Goal: Task Accomplishment & Management: Use online tool/utility

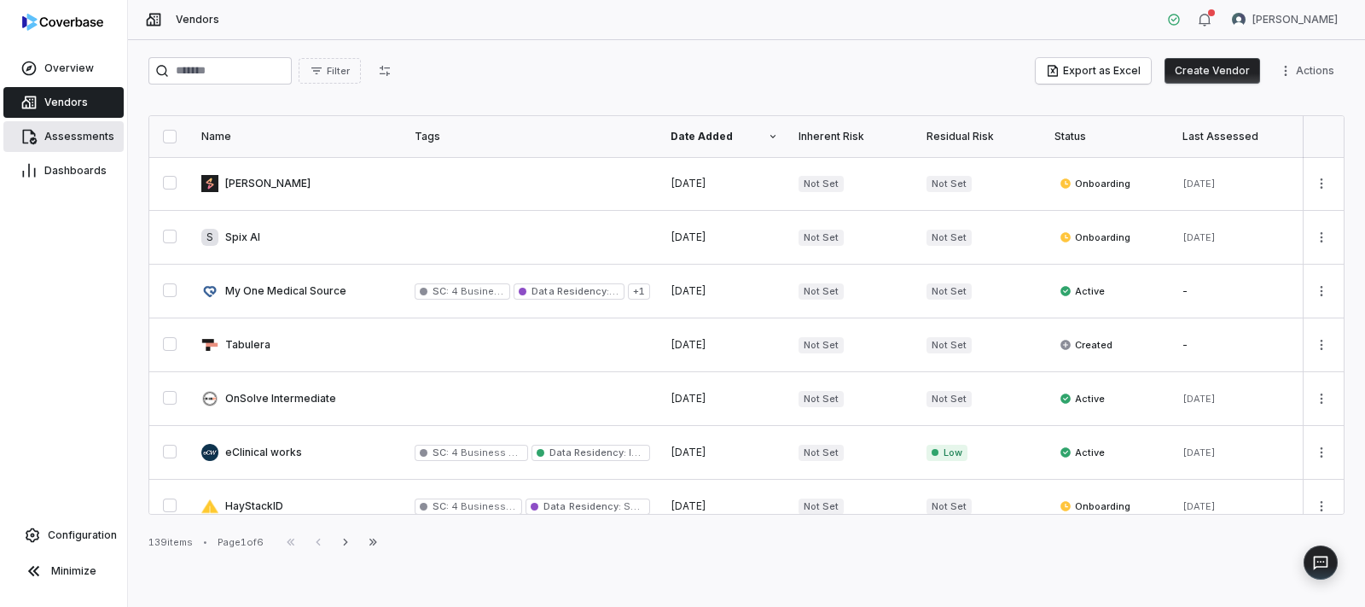
click at [82, 138] on span "Assessments" at bounding box center [79, 137] width 70 height 14
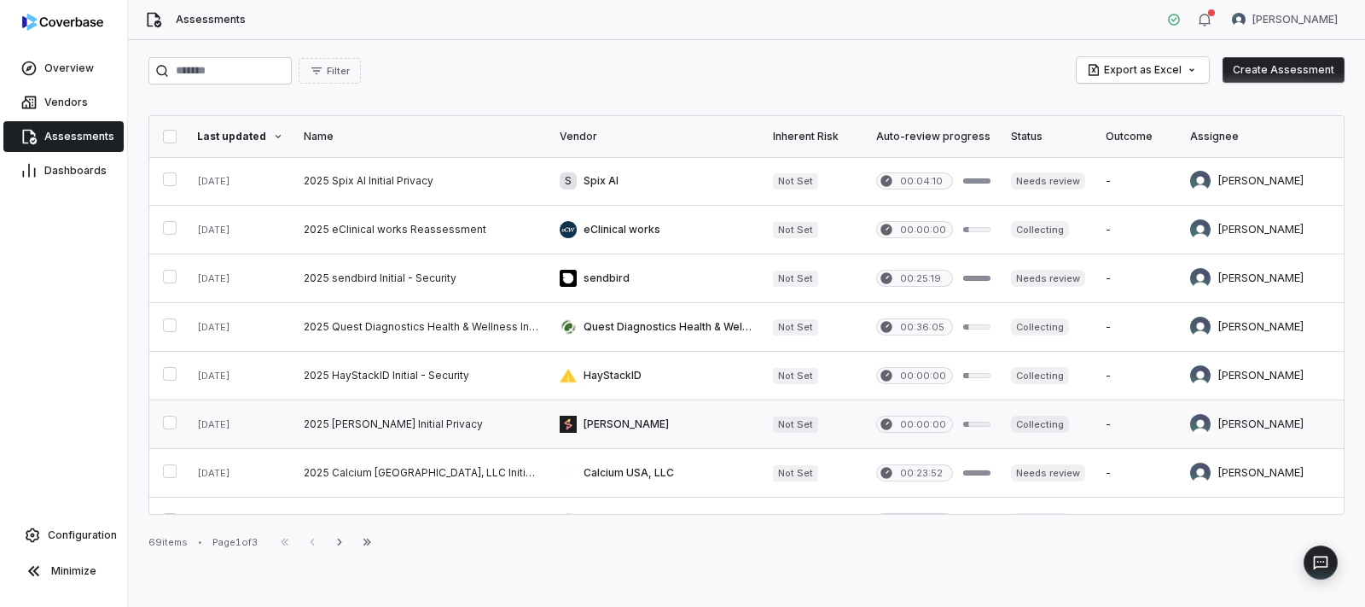
click at [397, 420] on link at bounding box center [421, 424] width 256 height 48
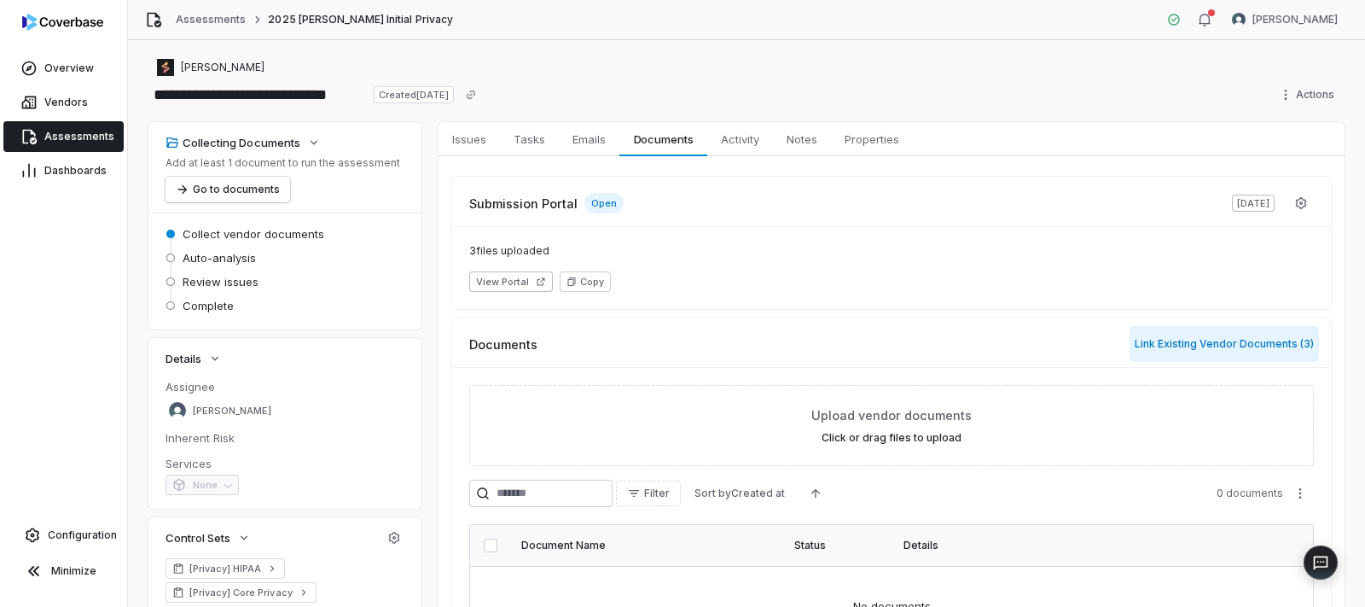
click at [1175, 334] on button "Link Existing Vendor Documents ( 3 )" at bounding box center [1223, 344] width 189 height 36
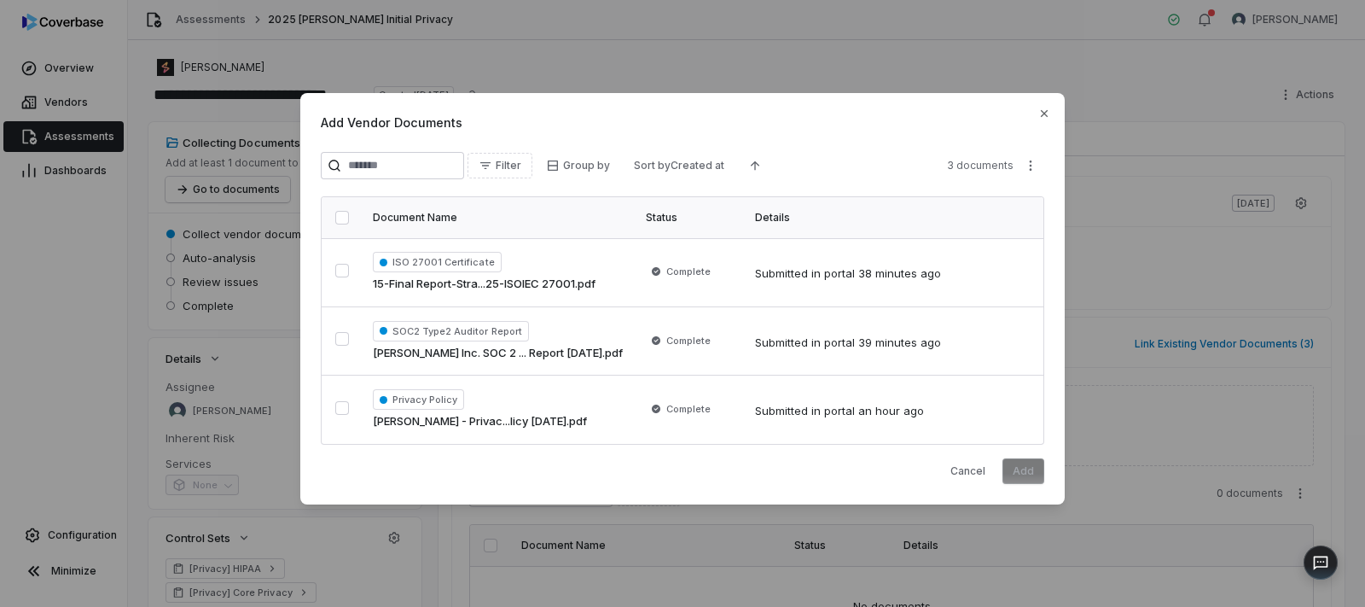
click at [341, 220] on button "button" at bounding box center [342, 218] width 14 height 14
click at [1028, 469] on button "Add" at bounding box center [1023, 471] width 42 height 26
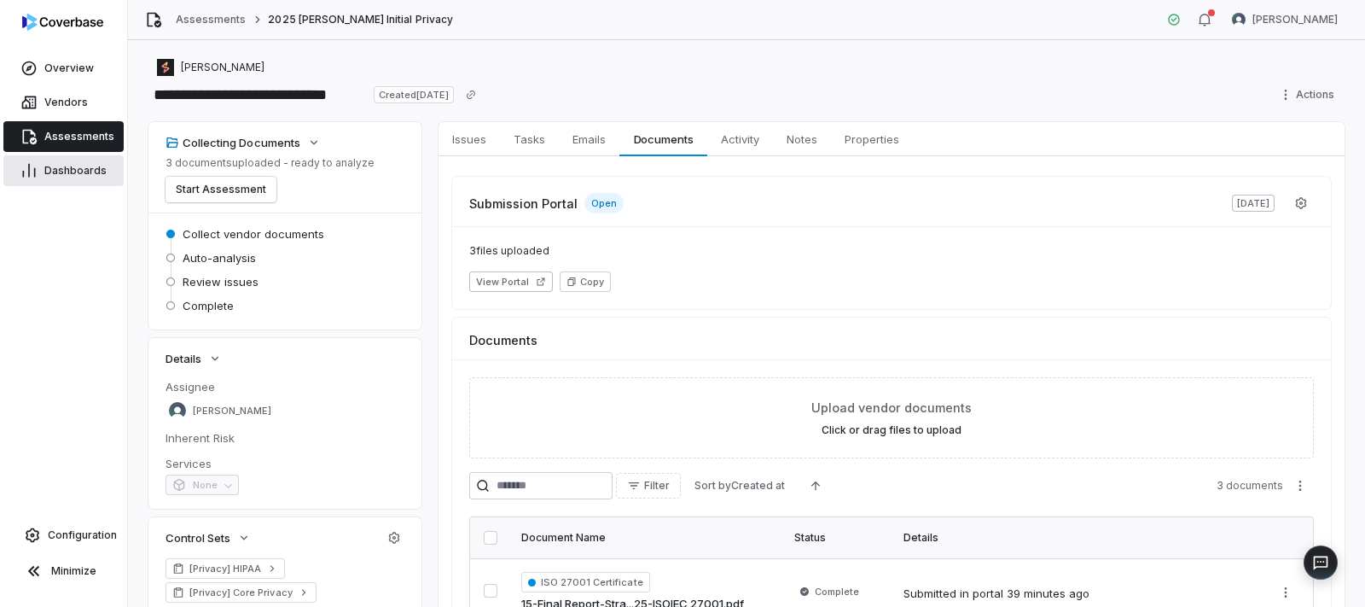
click at [63, 172] on span "Dashboards" at bounding box center [75, 171] width 62 height 14
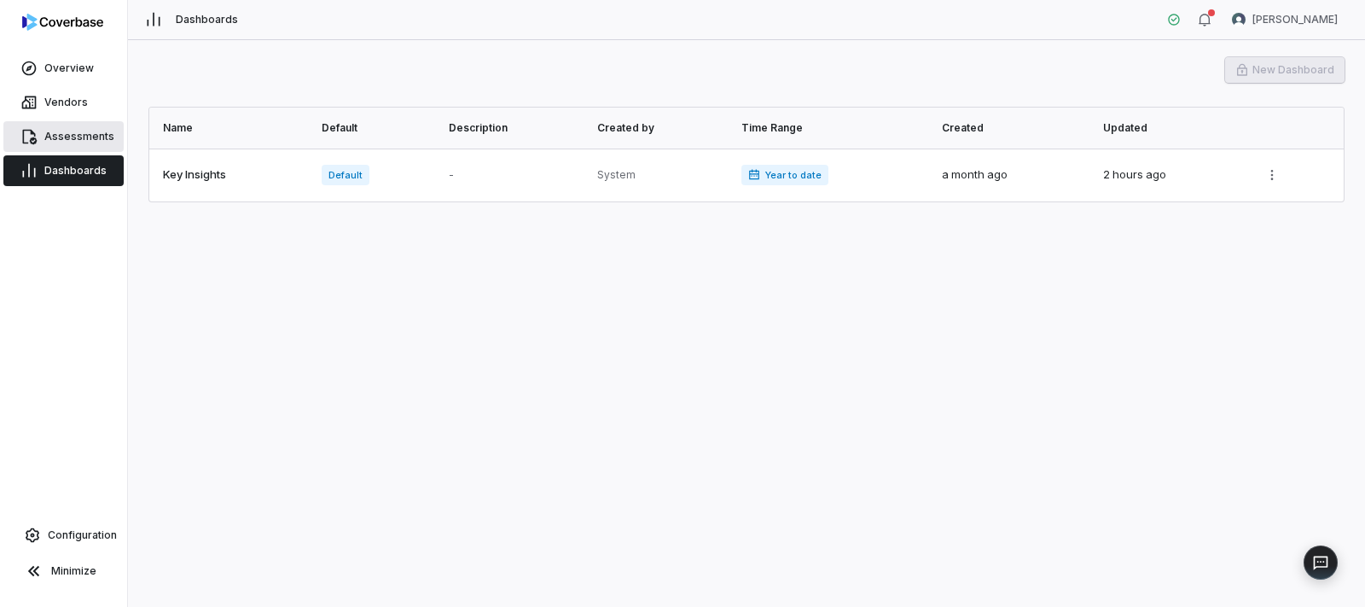
click at [90, 138] on span "Assessments" at bounding box center [79, 137] width 70 height 14
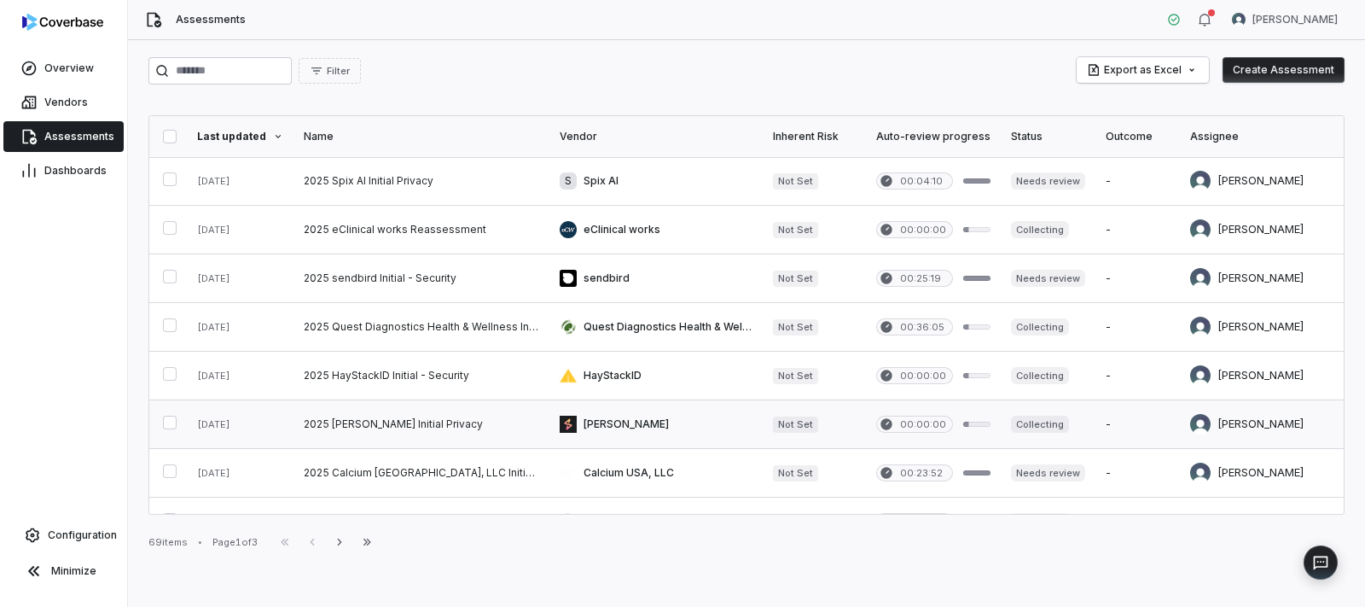
click at [386, 413] on link at bounding box center [421, 424] width 256 height 48
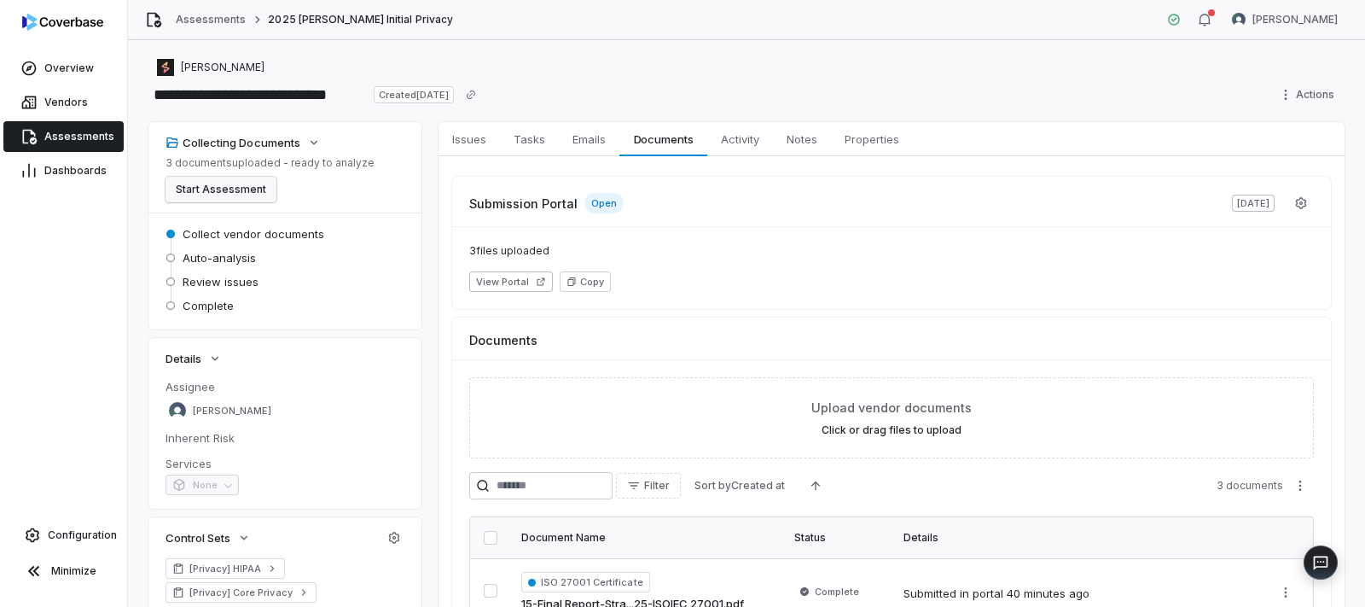
click at [258, 192] on button "Start Assessment" at bounding box center [220, 190] width 111 height 26
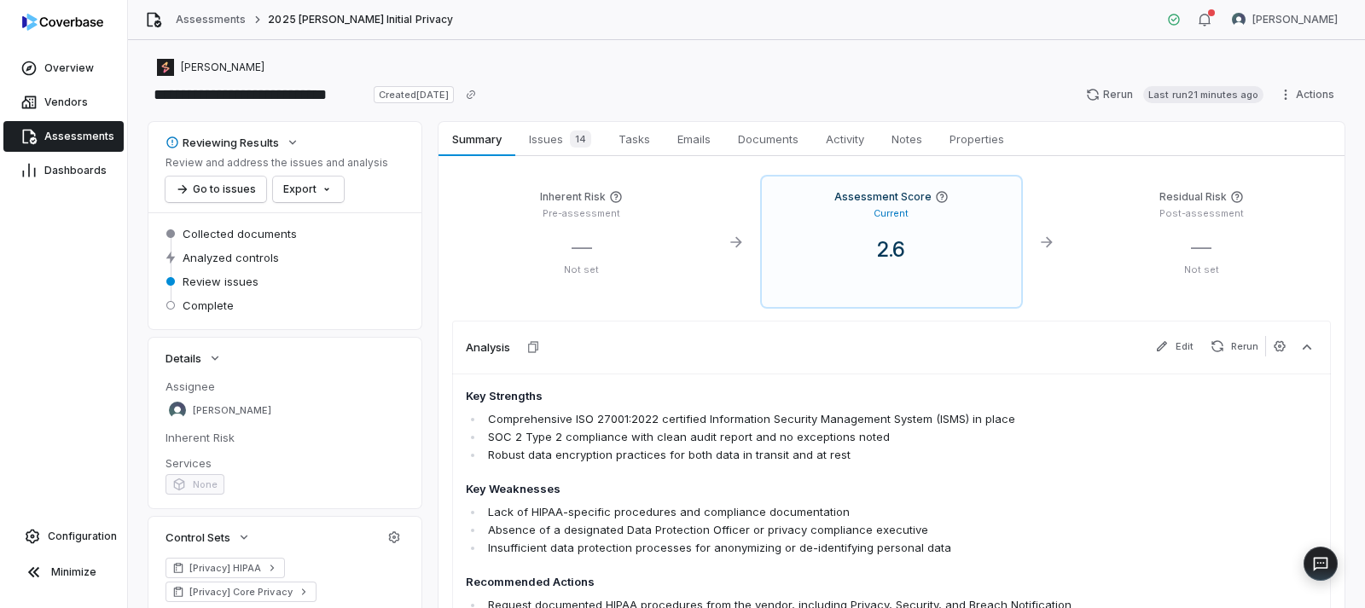
click at [60, 142] on span "Assessments" at bounding box center [79, 137] width 70 height 14
